Goal: Find specific page/section: Find specific page/section

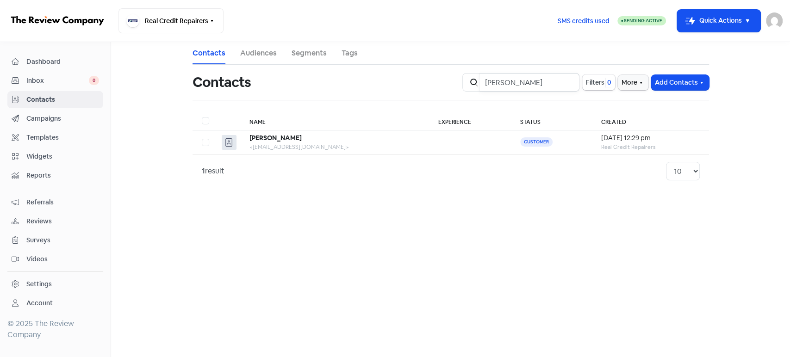
drag, startPoint x: 564, startPoint y: 88, endPoint x: 363, endPoint y: 77, distance: 201.7
click at [363, 77] on div "Contacts Icon For Search [PERSON_NAME] Filters 0 More Add Contacts" at bounding box center [451, 83] width 528 height 30
type input "[PERSON_NAME]"
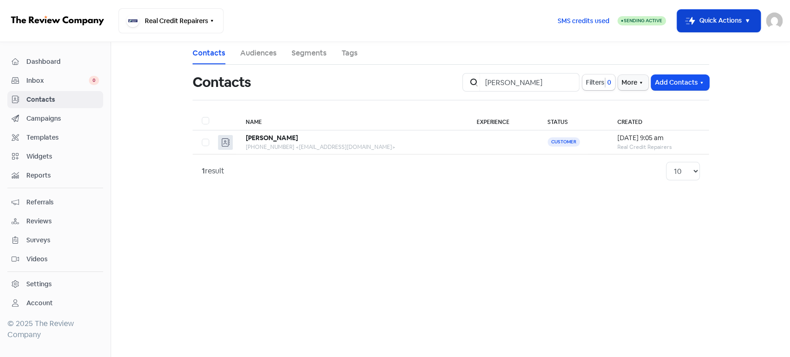
click at [711, 24] on button "Icon For Thunder-move Quick Actions" at bounding box center [718, 21] width 83 height 22
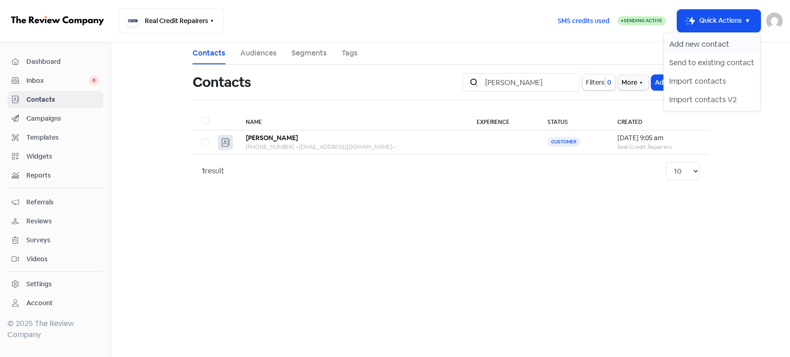
click at [710, 40] on button "Add new contact" at bounding box center [712, 44] width 96 height 19
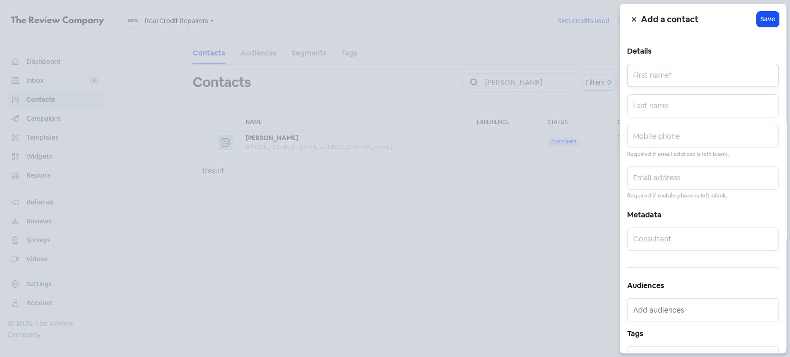
click at [648, 76] on input "text" at bounding box center [703, 75] width 152 height 23
paste input "[PERSON_NAME]"
type input "[PERSON_NAME]"
click at [634, 17] on icon at bounding box center [635, 20] width 6 height 6
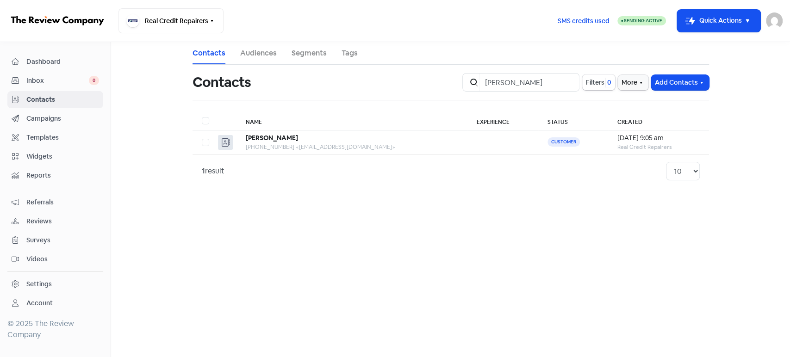
click at [546, 180] on div "1 result 10 20 30 50 100" at bounding box center [451, 171] width 498 height 19
